Goal: Task Accomplishment & Management: Complete application form

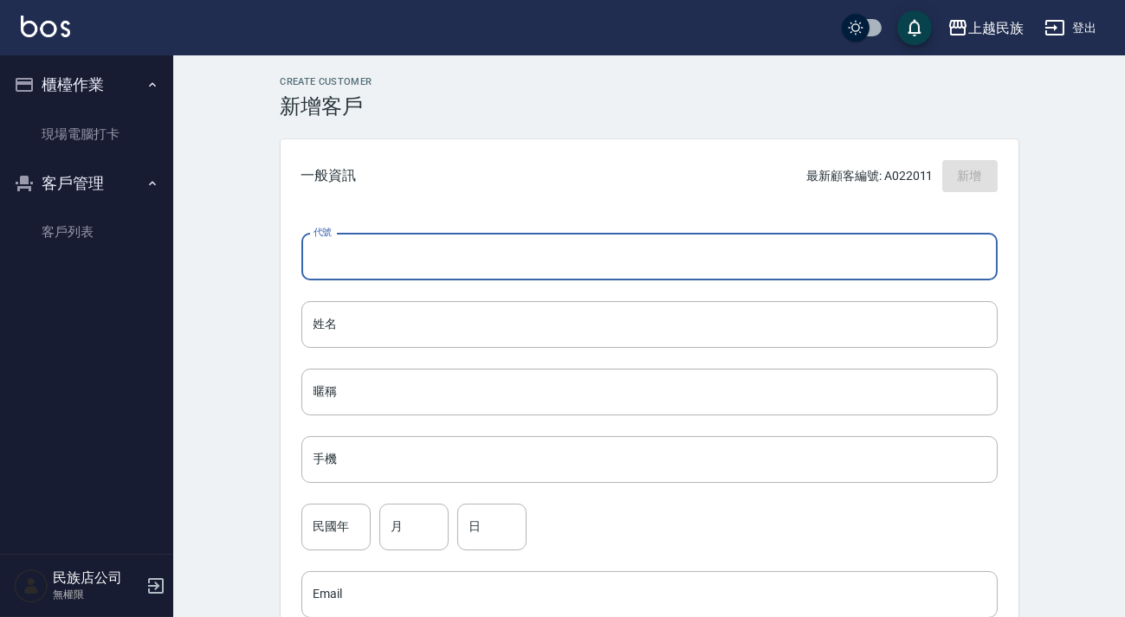
click at [822, 247] on input "代號" at bounding box center [649, 257] width 696 height 47
click at [317, 251] on input "031922" at bounding box center [629, 257] width 656 height 47
type input "S031922"
click at [450, 303] on input "姓名" at bounding box center [649, 324] width 696 height 47
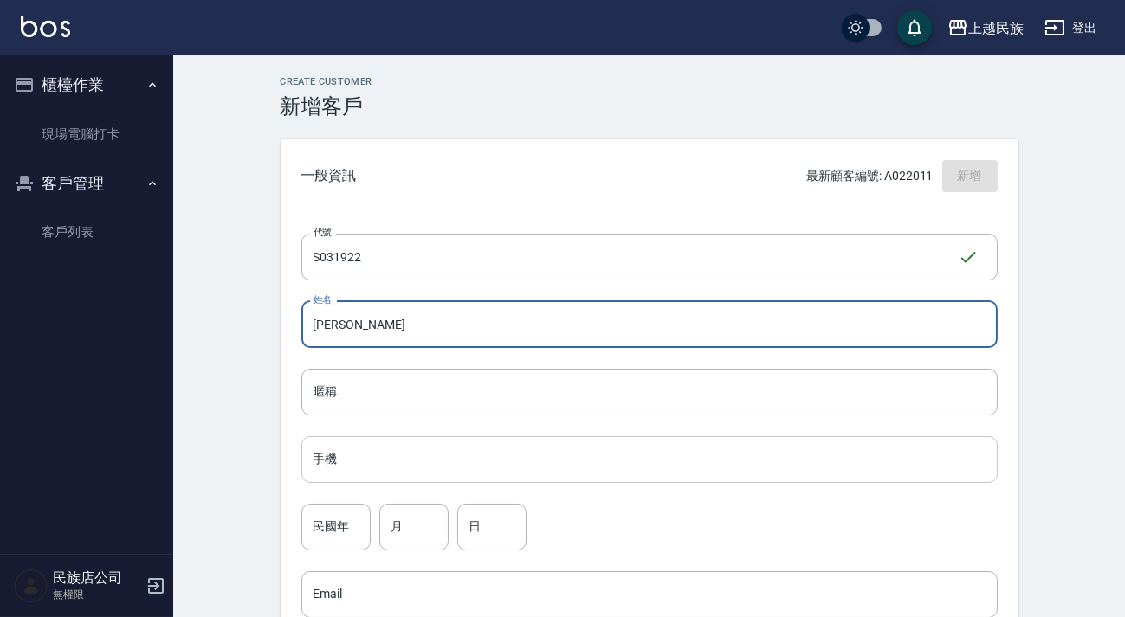
type input "[PERSON_NAME]"
click at [472, 470] on input "手機" at bounding box center [649, 459] width 696 height 47
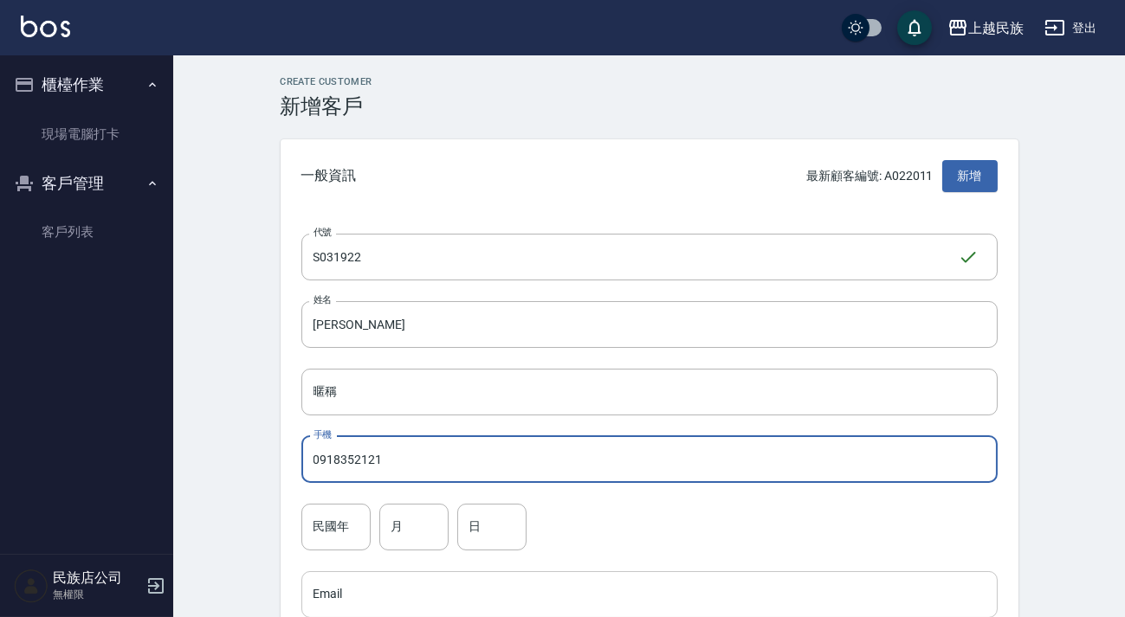
scroll to position [78, 0]
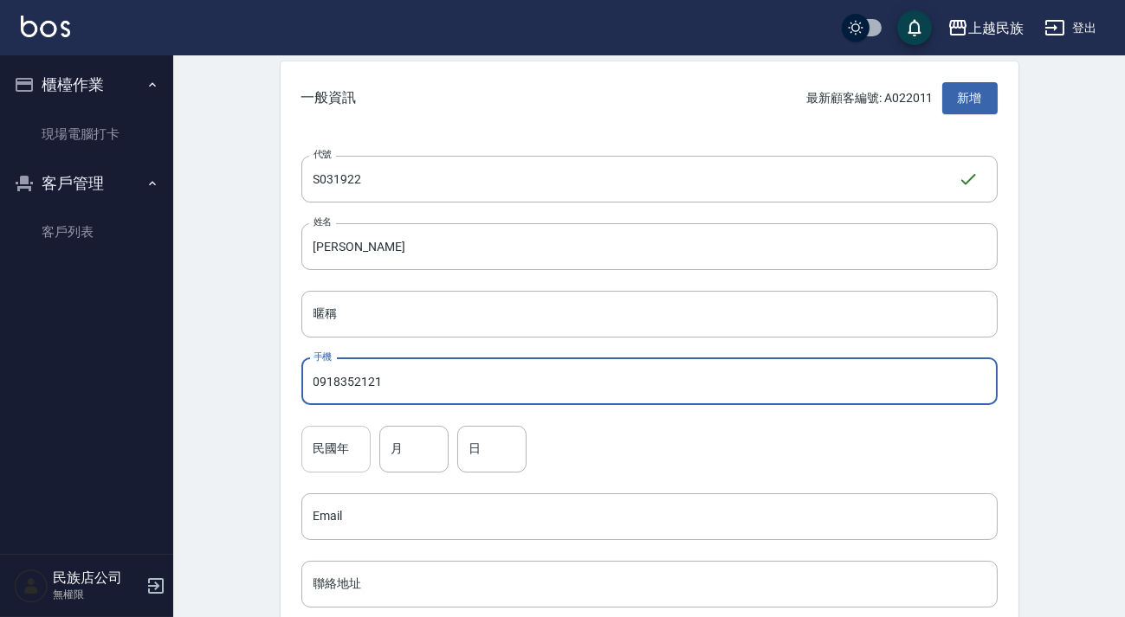
type input "0918352121"
click at [345, 431] on input "民國年" at bounding box center [335, 449] width 69 height 47
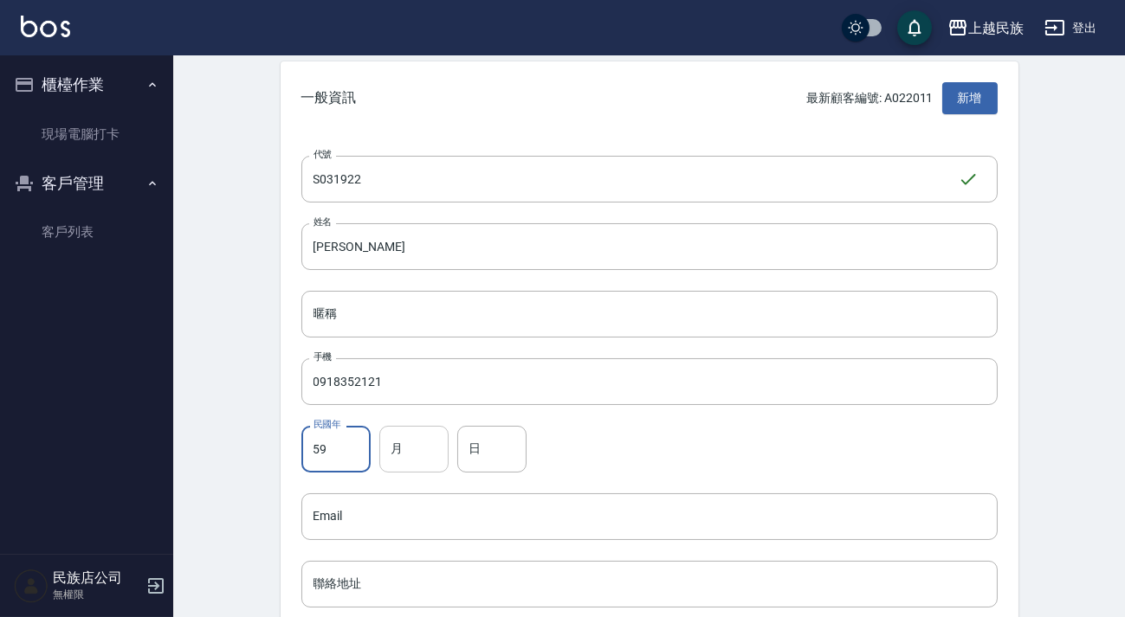
type input "59"
click at [406, 442] on input "月" at bounding box center [413, 449] width 69 height 47
type input "03"
click at [487, 469] on input "日" at bounding box center [491, 449] width 69 height 47
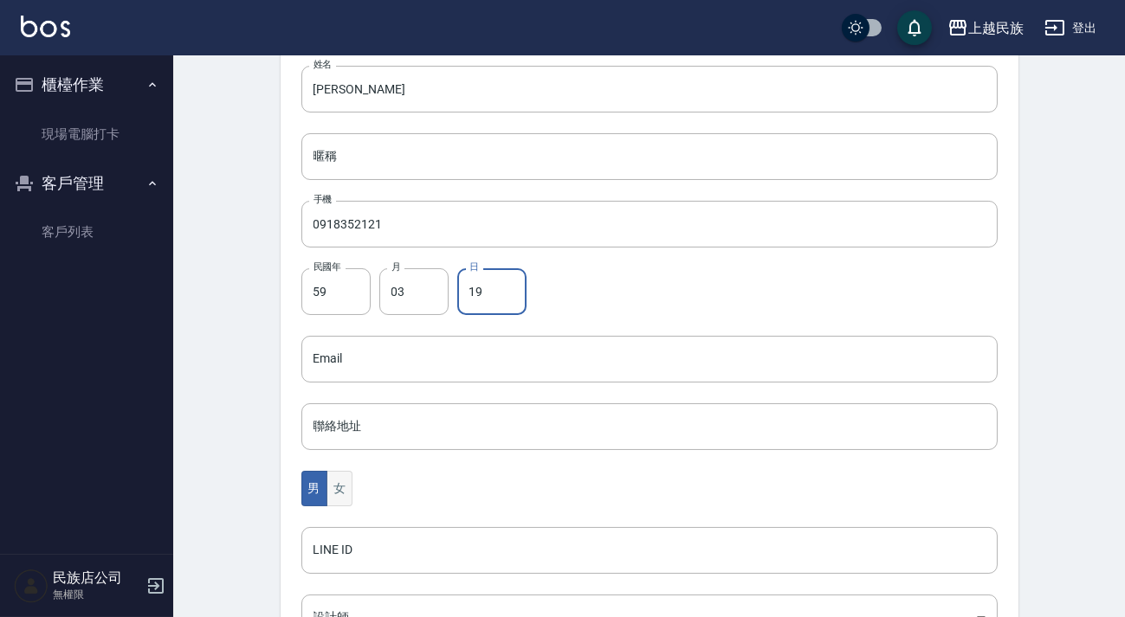
type input "19"
click at [348, 490] on button "女" at bounding box center [339, 488] width 26 height 35
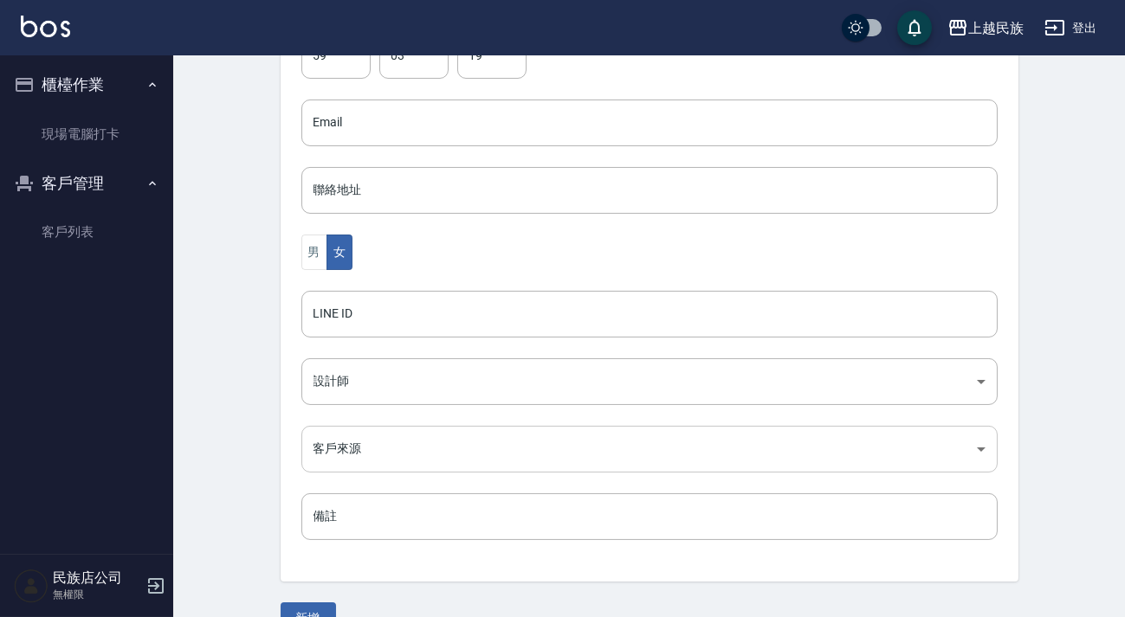
click at [401, 464] on body "上越民族 登出 櫃檯作業 現場電腦打卡 客戶管理 客戶列表 民族店公司 無權限 Create Customer 新增客戶 一般資訊 最新顧客編號: A0220…" at bounding box center [562, 91] width 1125 height 1127
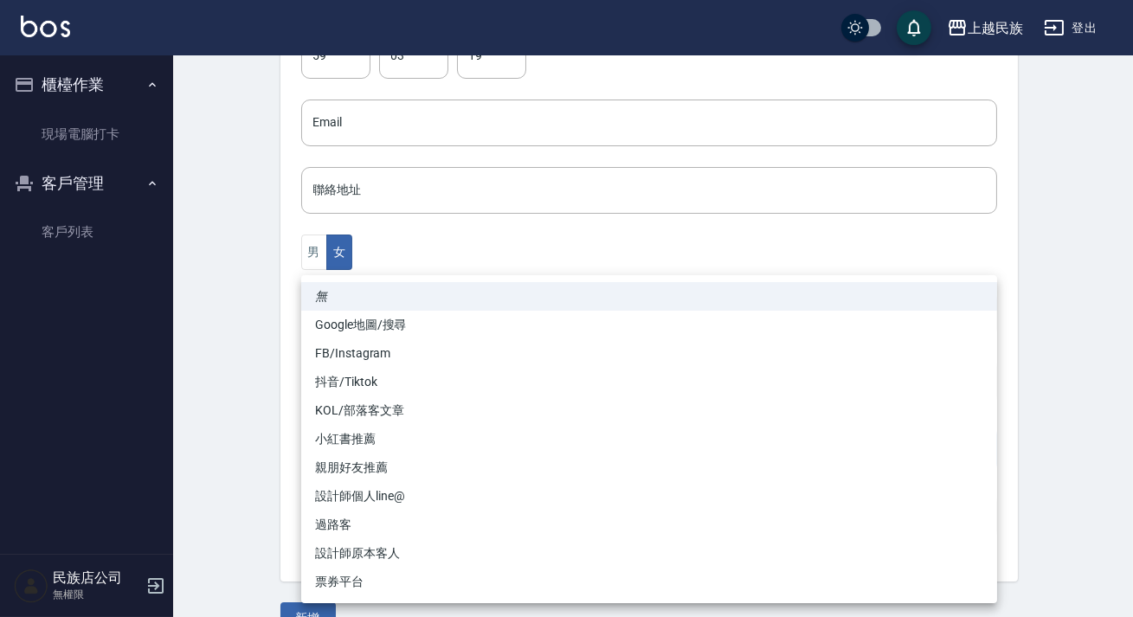
click at [395, 577] on li "票券平台" at bounding box center [649, 582] width 696 height 29
type input "票券平台"
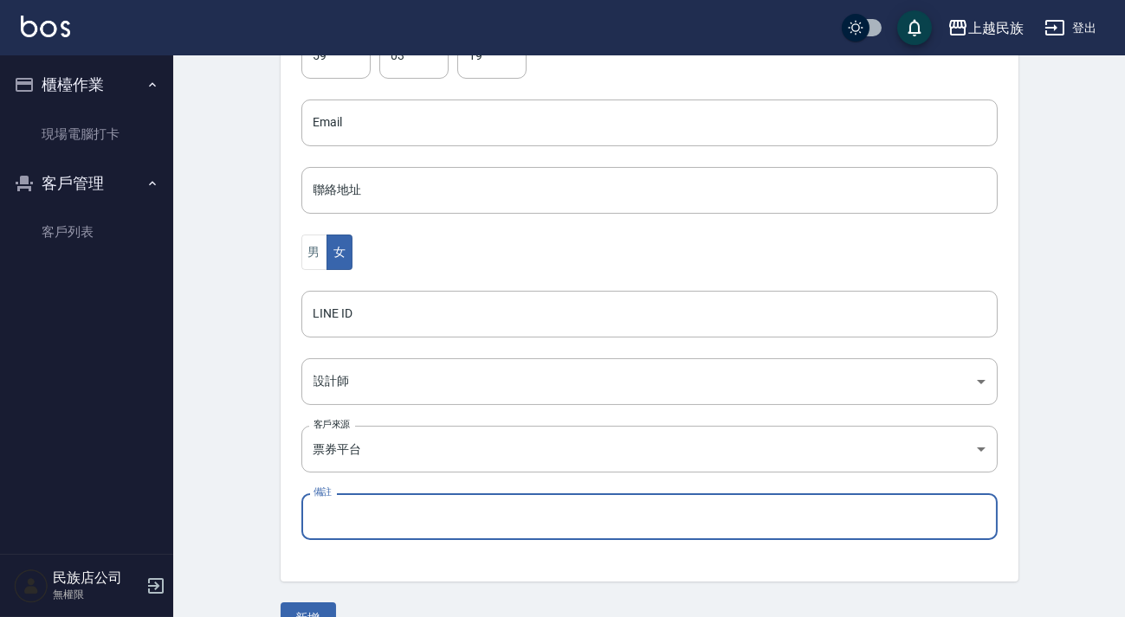
click at [416, 516] on input "備註" at bounding box center [649, 516] width 696 height 47
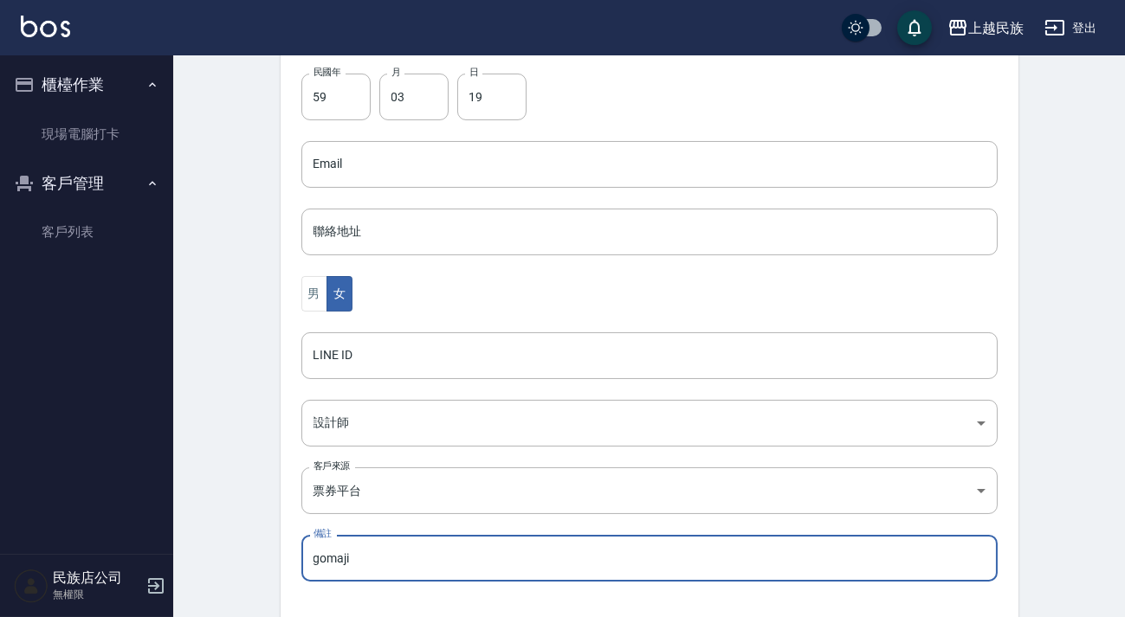
scroll to position [509, 0]
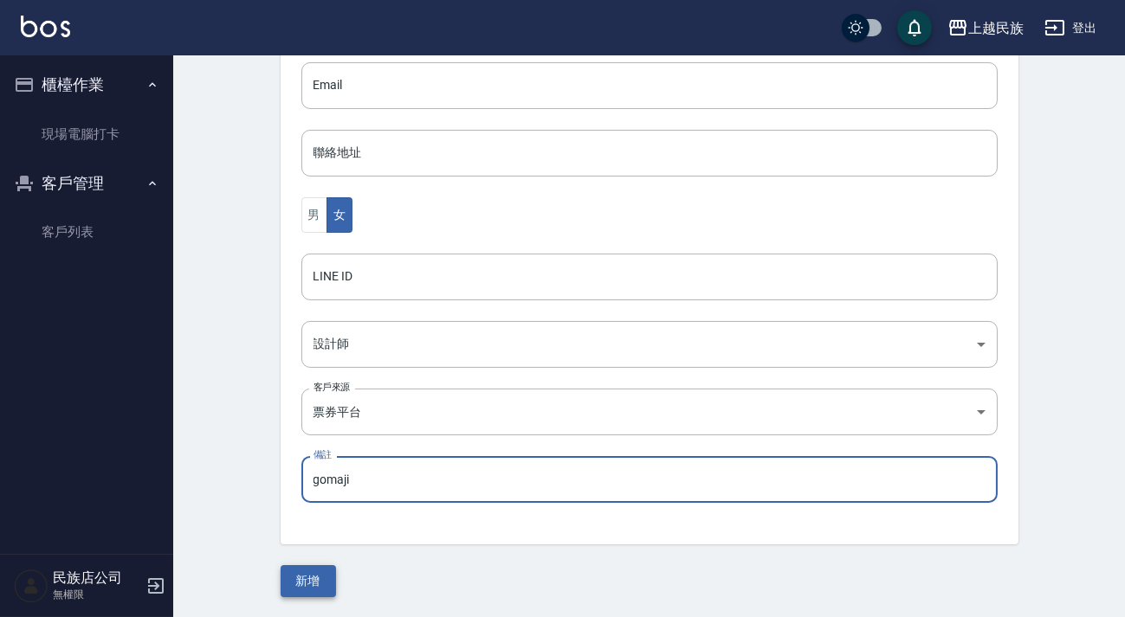
type input "gomaji"
click at [309, 583] on button "新增" at bounding box center [308, 581] width 55 height 32
